Goal: Information Seeking & Learning: Learn about a topic

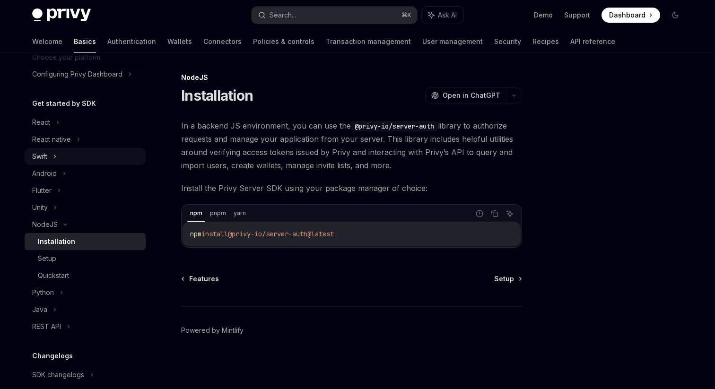
scroll to position [165, 0]
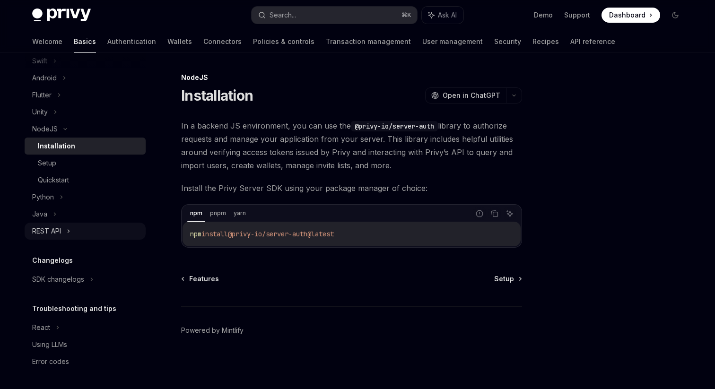
click at [71, 229] on div "REST API" at bounding box center [85, 231] width 121 height 17
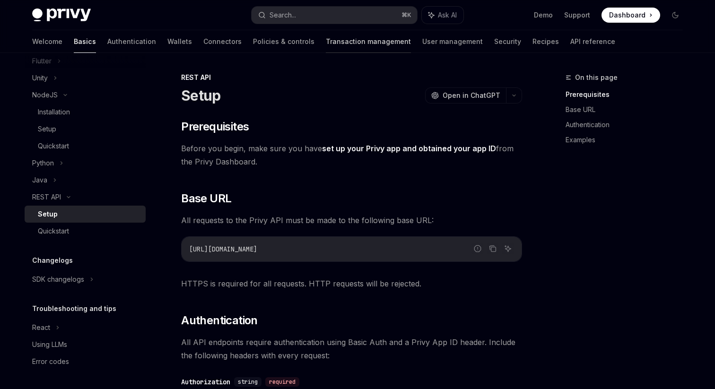
click at [326, 52] on link "Transaction management" at bounding box center [368, 41] width 85 height 23
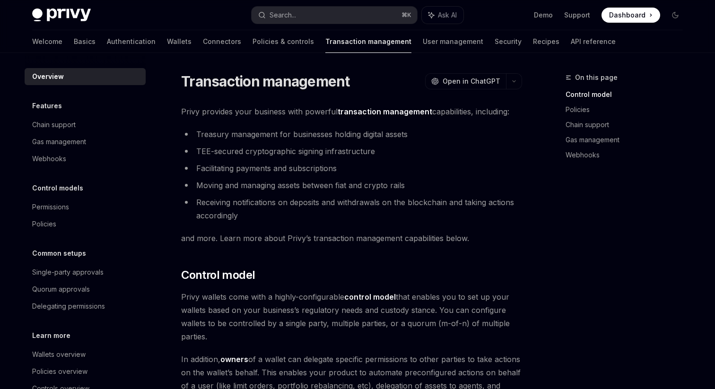
click at [200, 39] on div "Welcome Basics Authentication Wallets Connectors Policies & controls Transactio…" at bounding box center [324, 41] width 584 height 23
click at [253, 39] on link "Policies & controls" at bounding box center [284, 41] width 62 height 23
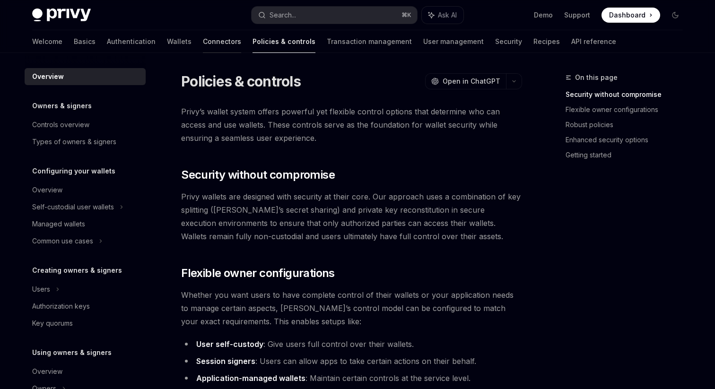
click at [203, 36] on link "Connectors" at bounding box center [222, 41] width 38 height 23
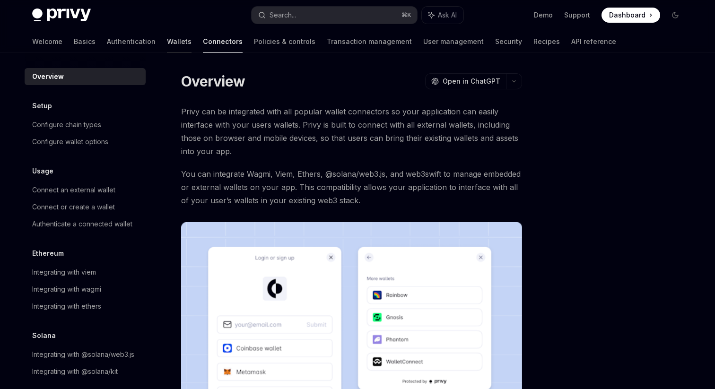
click at [167, 35] on link "Wallets" at bounding box center [179, 41] width 25 height 23
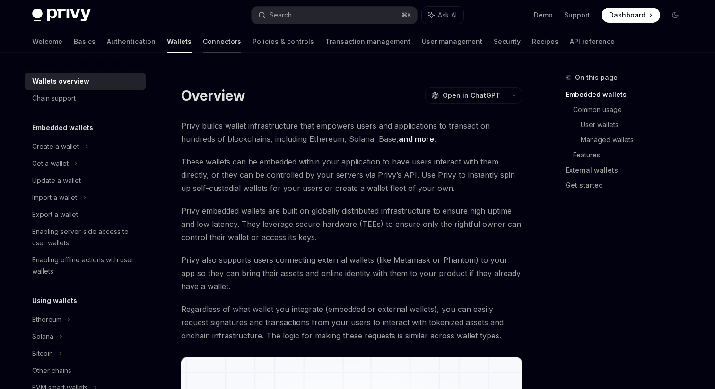
click at [203, 45] on link "Connectors" at bounding box center [222, 41] width 38 height 23
type textarea "*"
